Goal: Find specific page/section: Find specific page/section

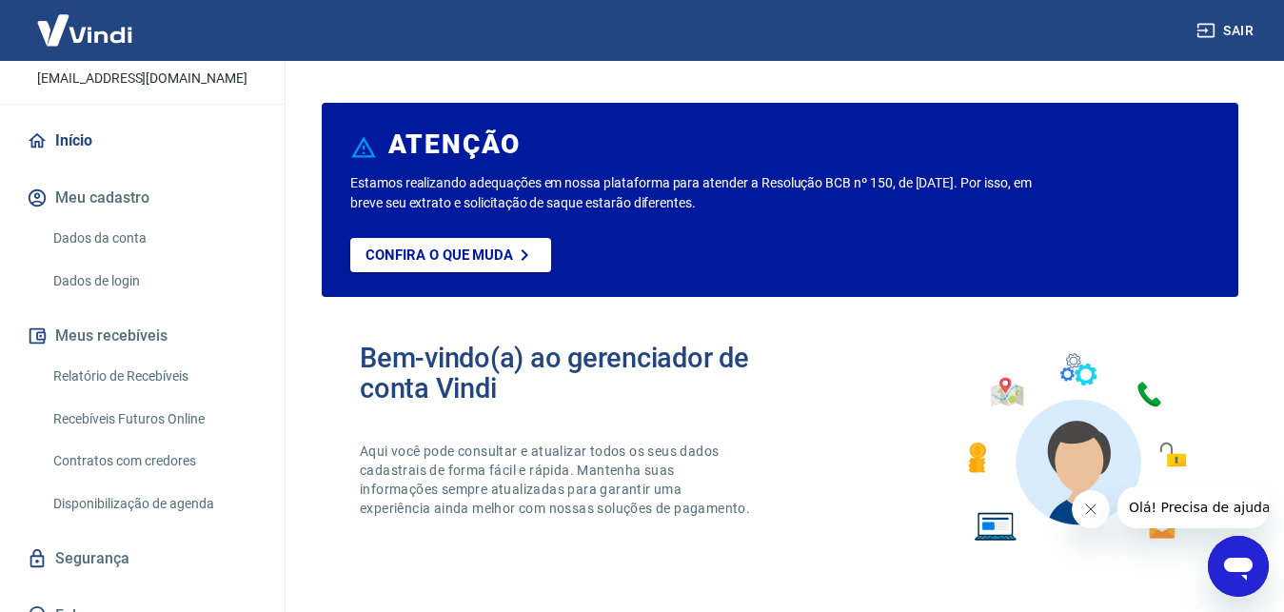
scroll to position [120, 0]
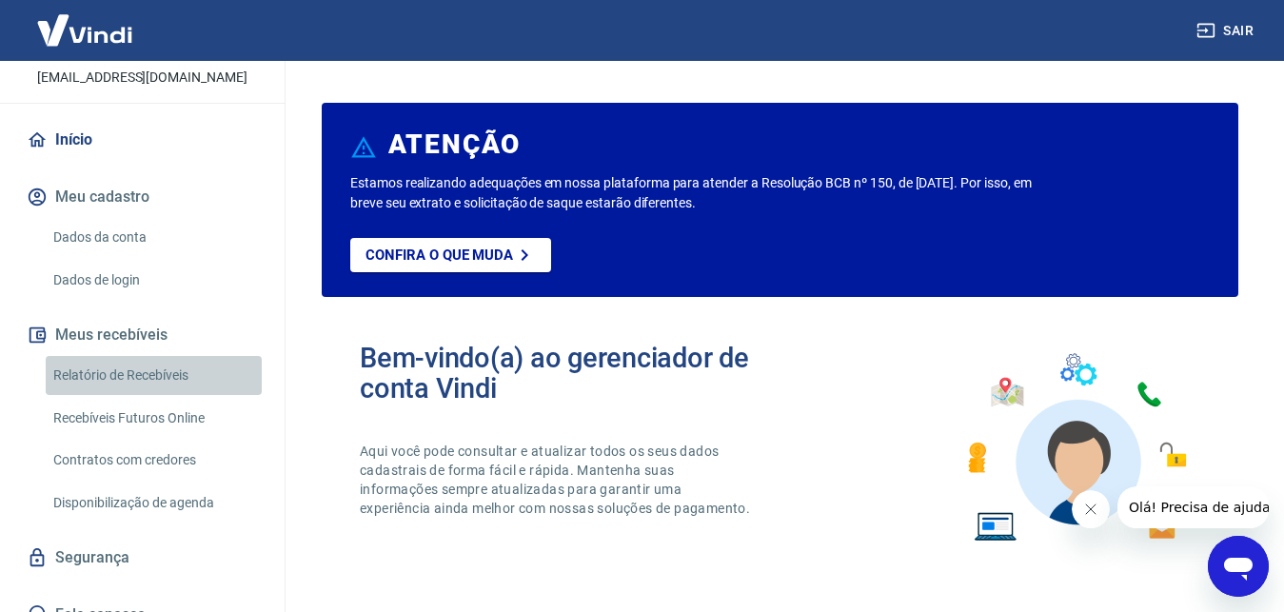
click at [157, 379] on link "Relatório de Recebíveis" at bounding box center [154, 375] width 216 height 39
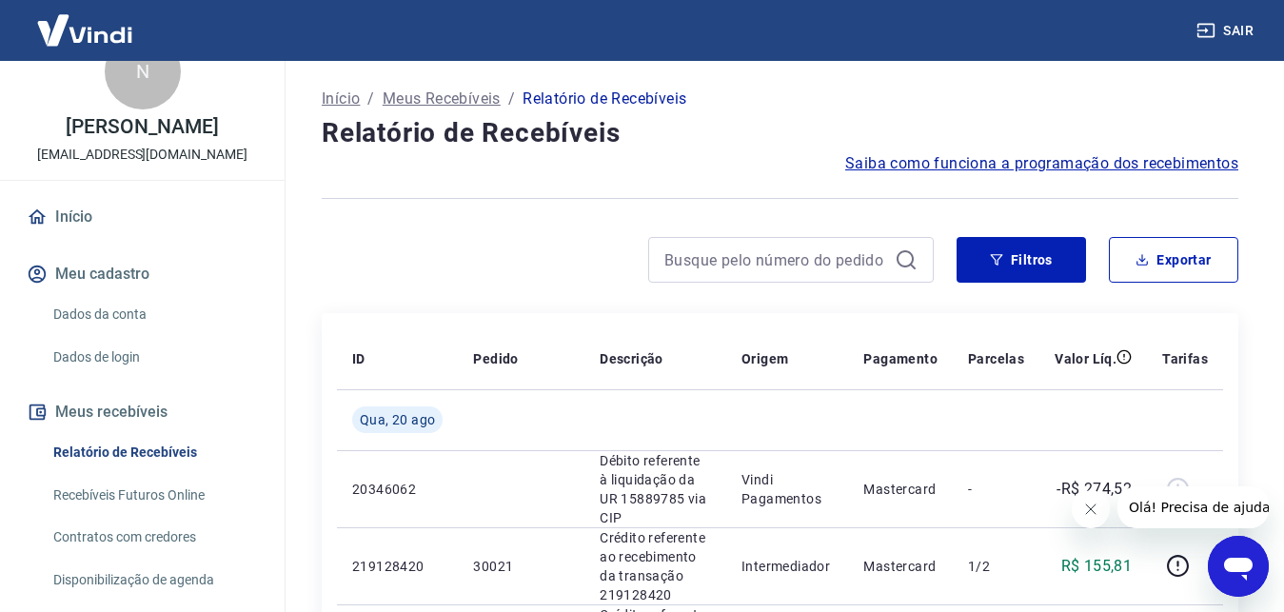
scroll to position [54, 0]
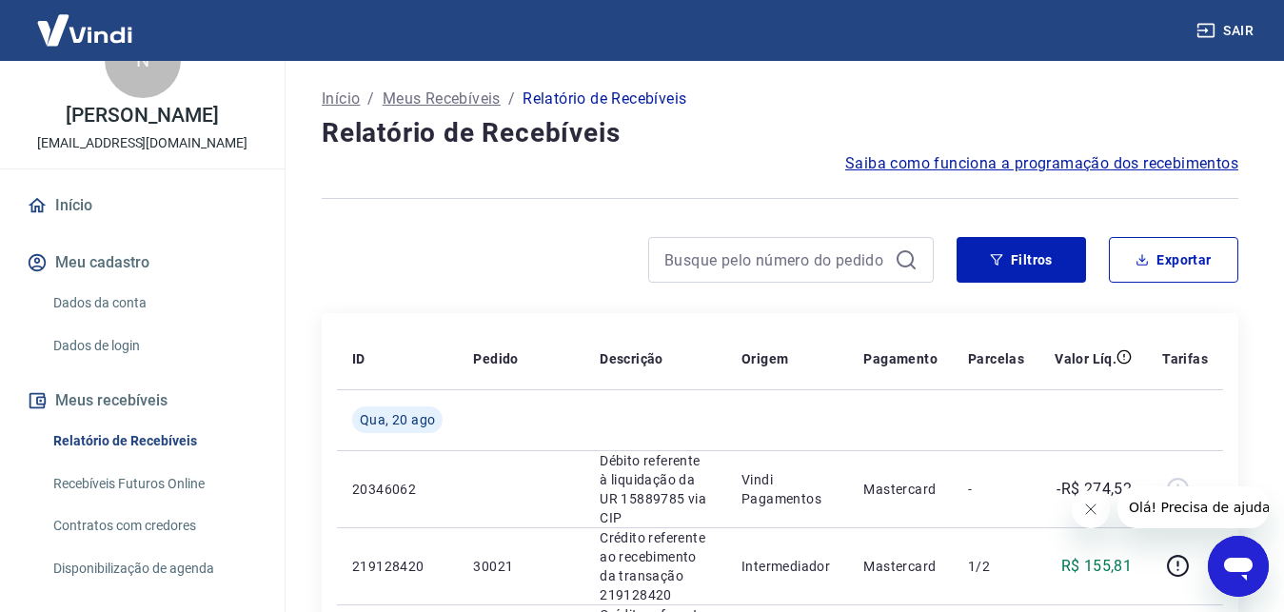
click at [72, 200] on link "Início" at bounding box center [142, 206] width 239 height 42
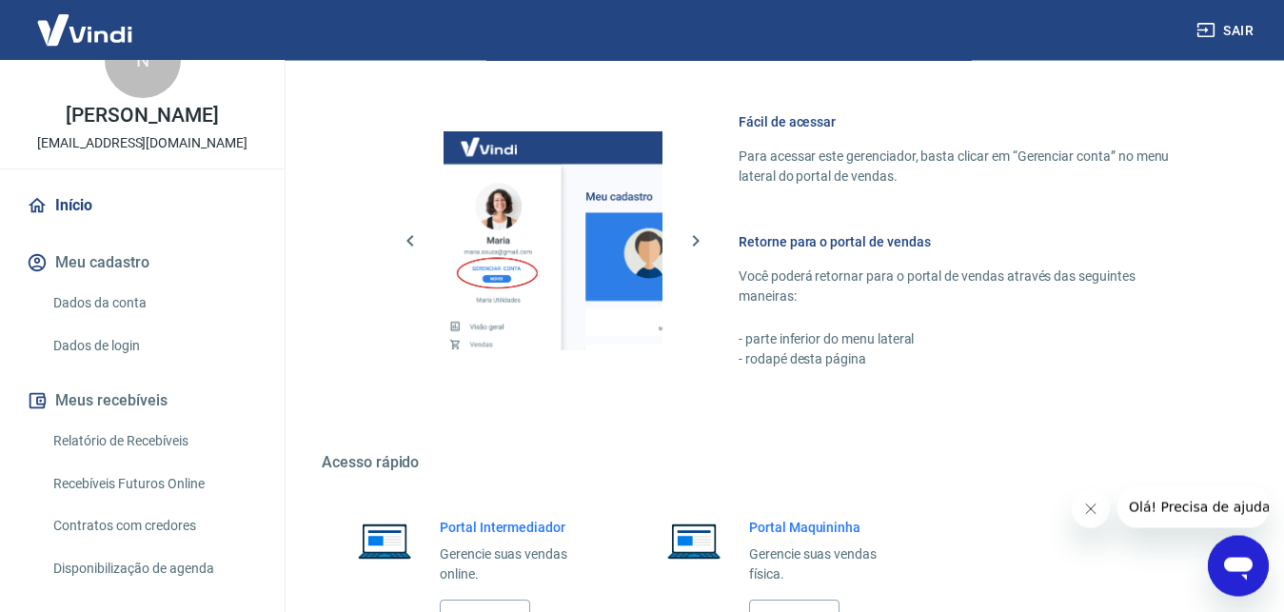
scroll to position [1147, 0]
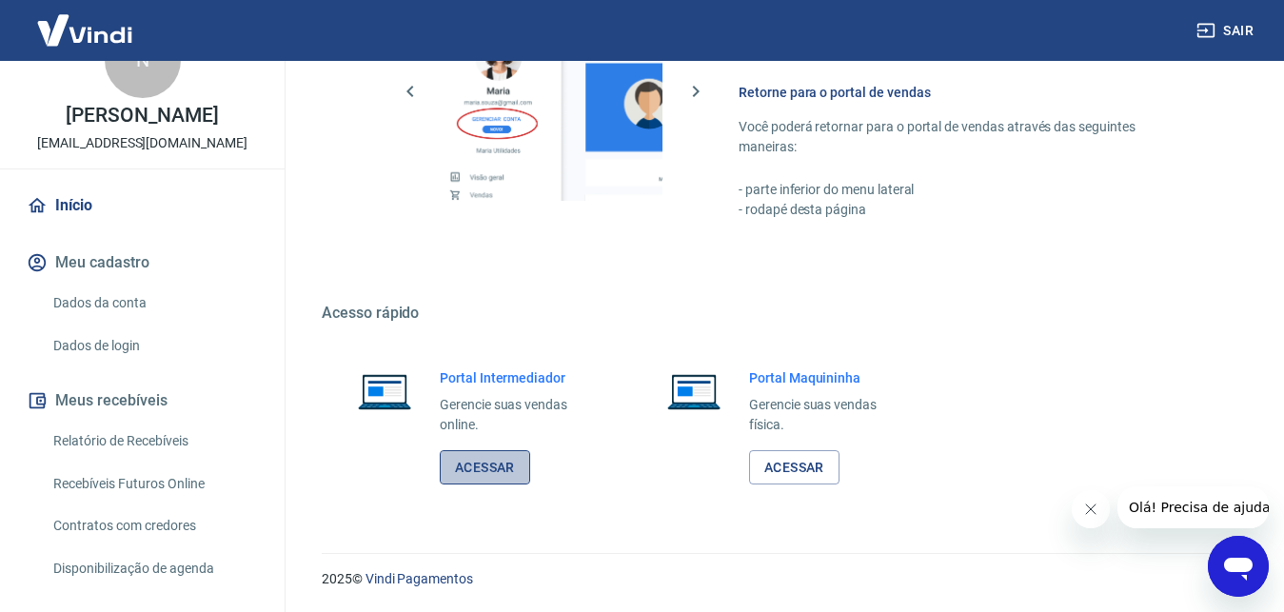
click at [507, 465] on link "Acessar" at bounding box center [485, 467] width 90 height 35
